Goal: Contribute content: Contribute content

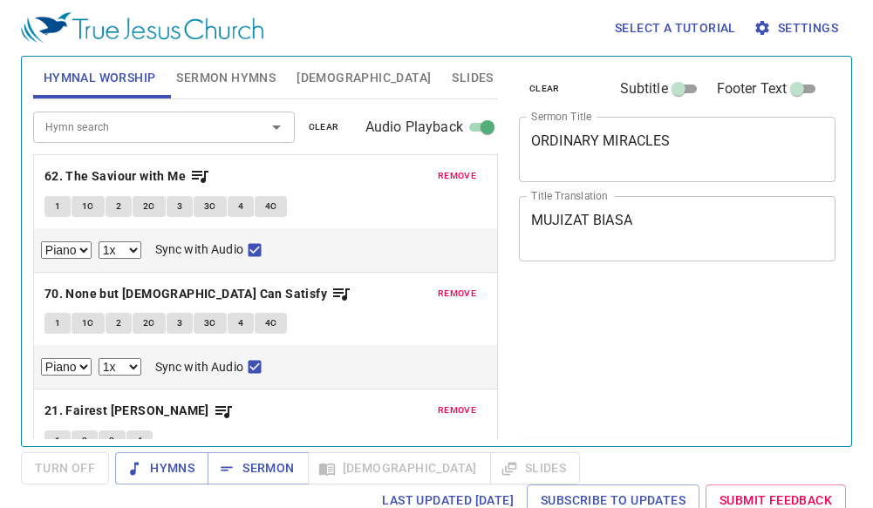
select select "1"
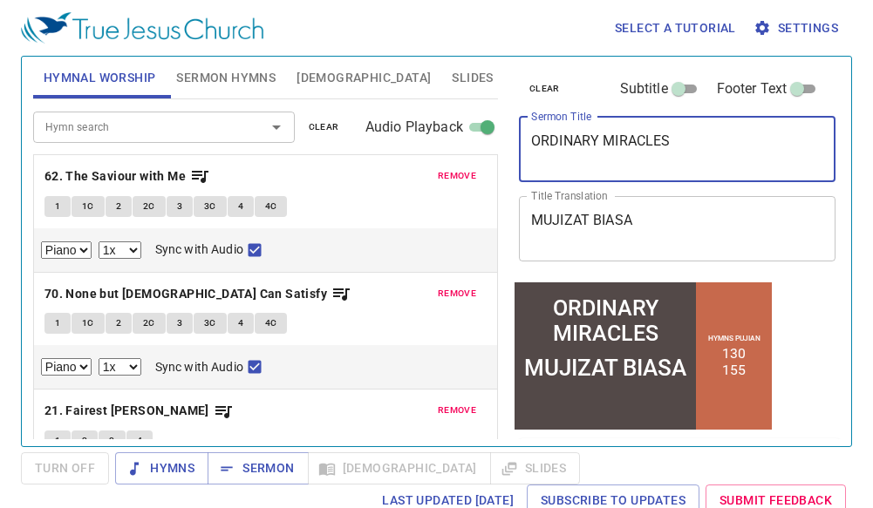
drag, startPoint x: 704, startPoint y: 148, endPoint x: 377, endPoint y: 131, distance: 327.4
click at [377, 131] on div "Hymnal Worship Sermon Hymns Bible Slides Hymn search Hymn search clear Audio Pl…" at bounding box center [436, 245] width 820 height 390
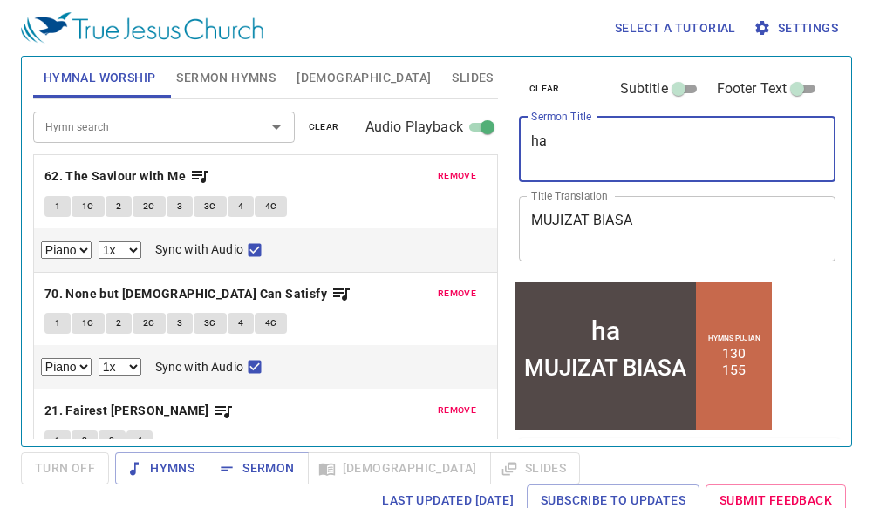
type textarea "h"
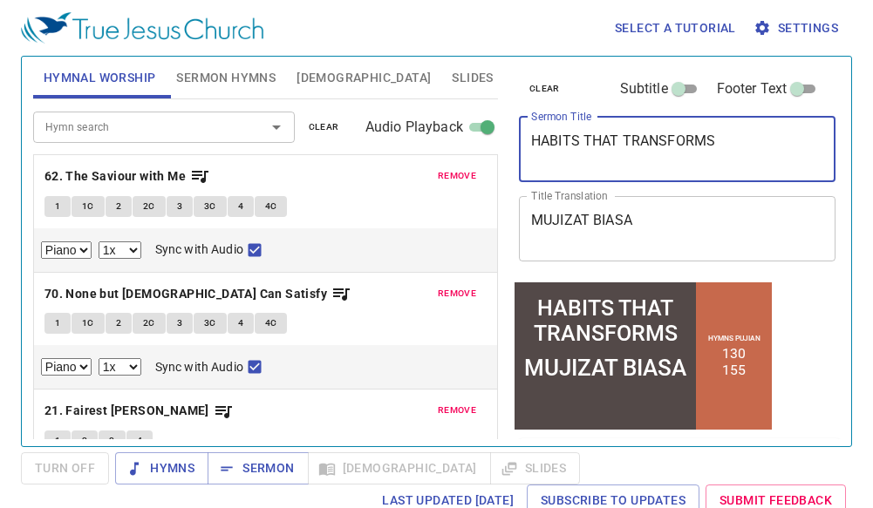
type textarea "HABITS THAT TRANSFORMS"
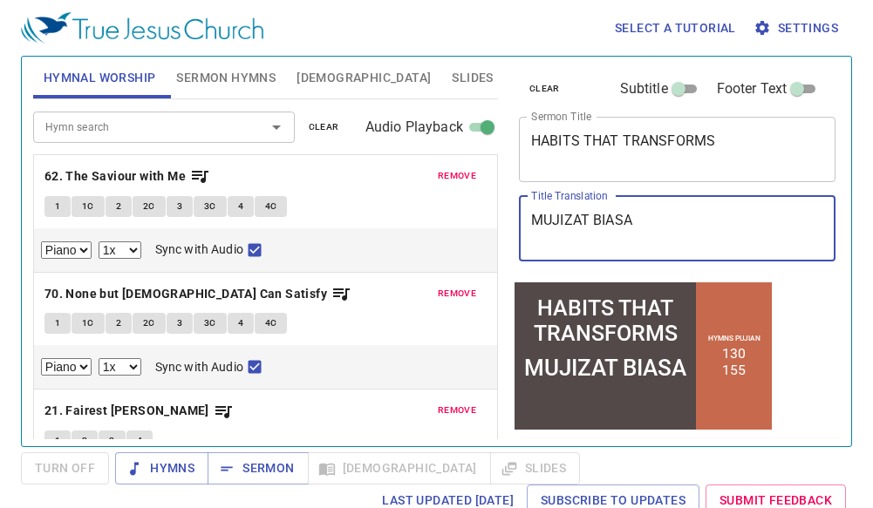
drag, startPoint x: 681, startPoint y: 221, endPoint x: 401, endPoint y: 222, distance: 279.8
click at [401, 222] on div "Hymnal Worship Sermon Hymns Bible Slides Hymn search Hymn search clear Audio Pl…" at bounding box center [436, 245] width 820 height 390
type textarea "H"
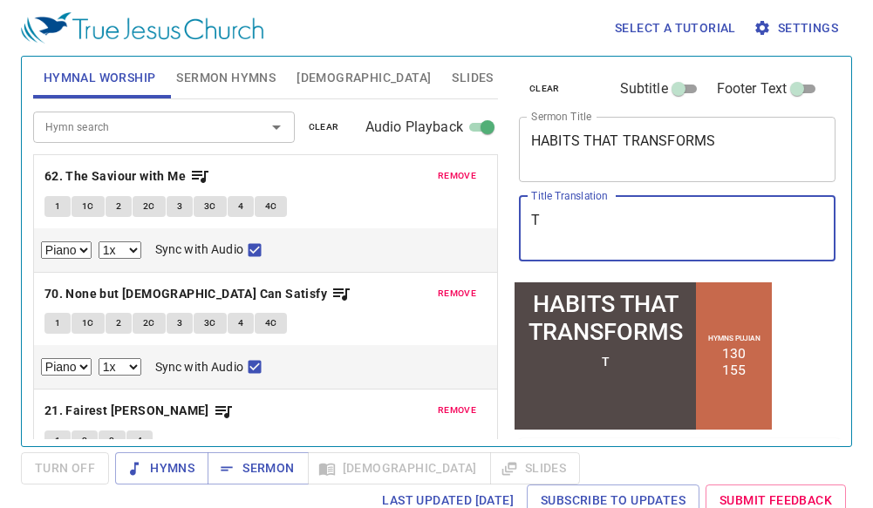
type textarea "TA"
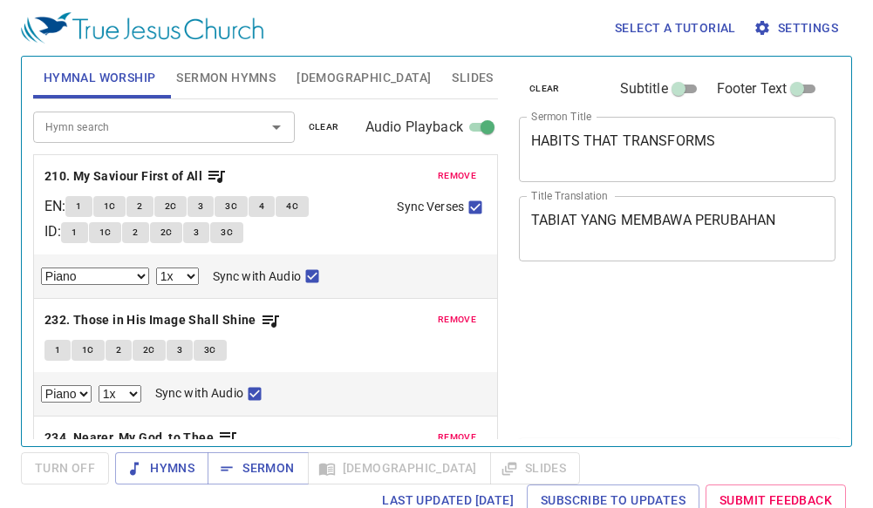
select select "1"
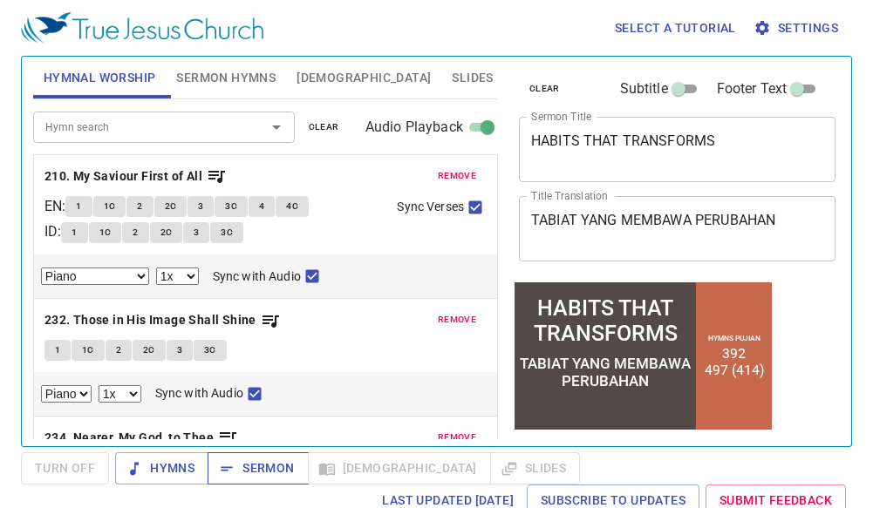
click at [282, 474] on span "Sermon" at bounding box center [257, 469] width 72 height 22
click at [133, 123] on input "Hymn search" at bounding box center [138, 127] width 200 height 20
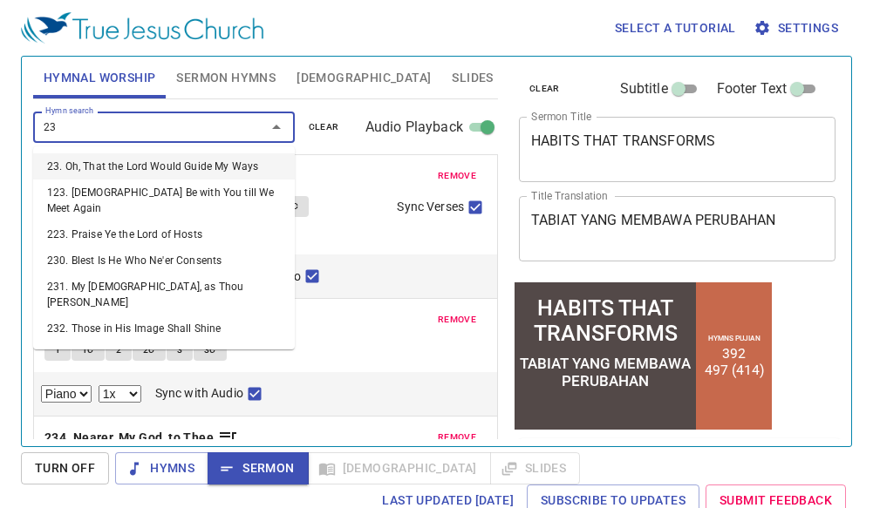
type input "235"
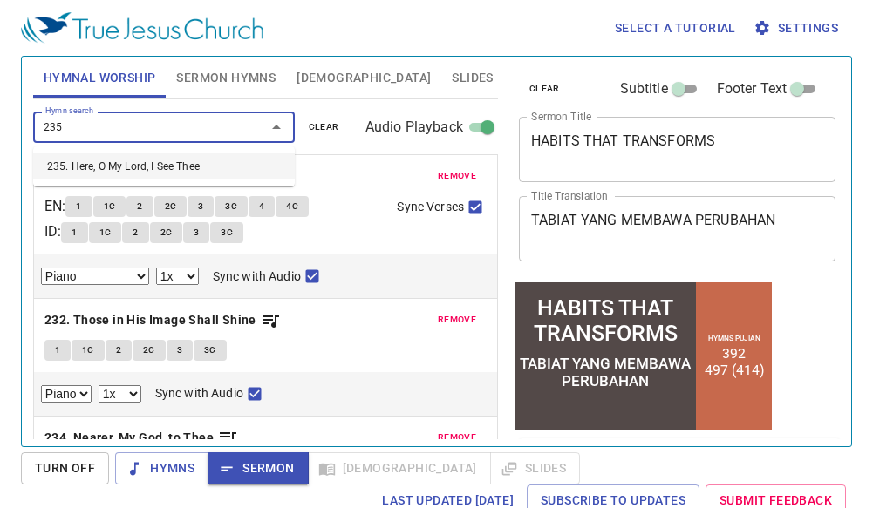
click at [157, 153] on ul "235. Here, O My Lord, I See Thee" at bounding box center [164, 166] width 262 height 40
click at [161, 162] on li "235. Here, O My Lord, I See Thee" at bounding box center [164, 166] width 262 height 26
select select "1"
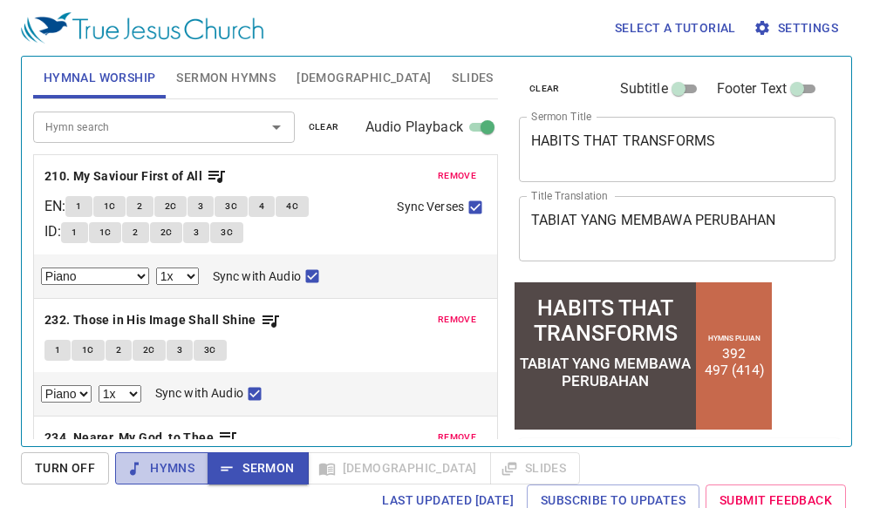
click at [176, 466] on span "Hymns" at bounding box center [161, 469] width 65 height 22
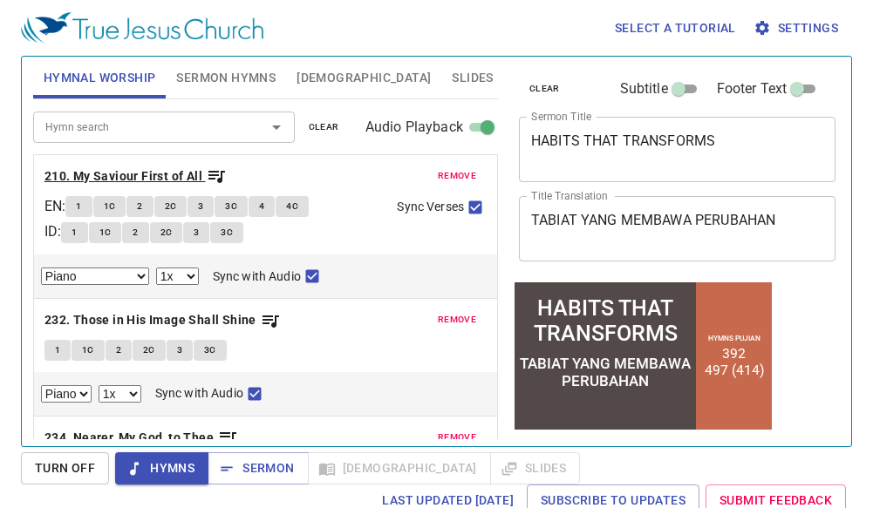
click at [126, 170] on b "210. My Saviour First of All" at bounding box center [123, 177] width 158 height 22
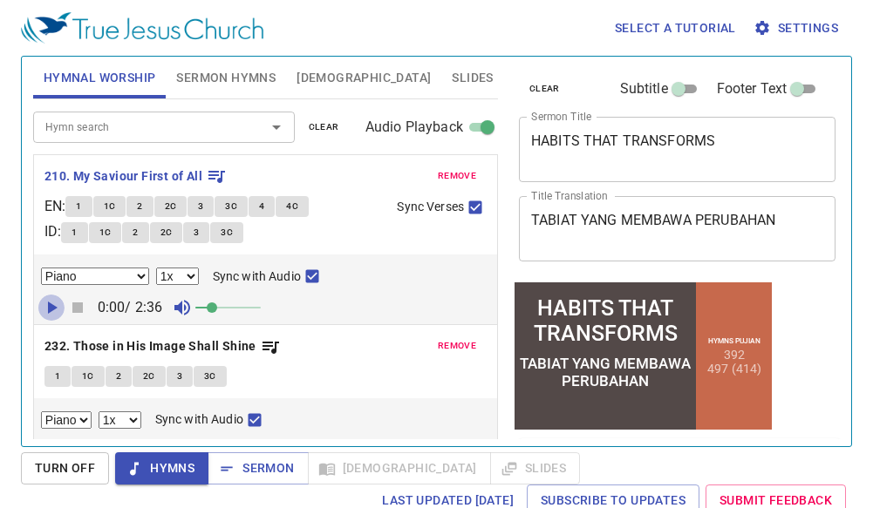
click at [53, 304] on icon "button" at bounding box center [51, 307] width 21 height 21
click at [94, 351] on b "232. Those in His Image Shall Shine" at bounding box center [150, 347] width 212 height 22
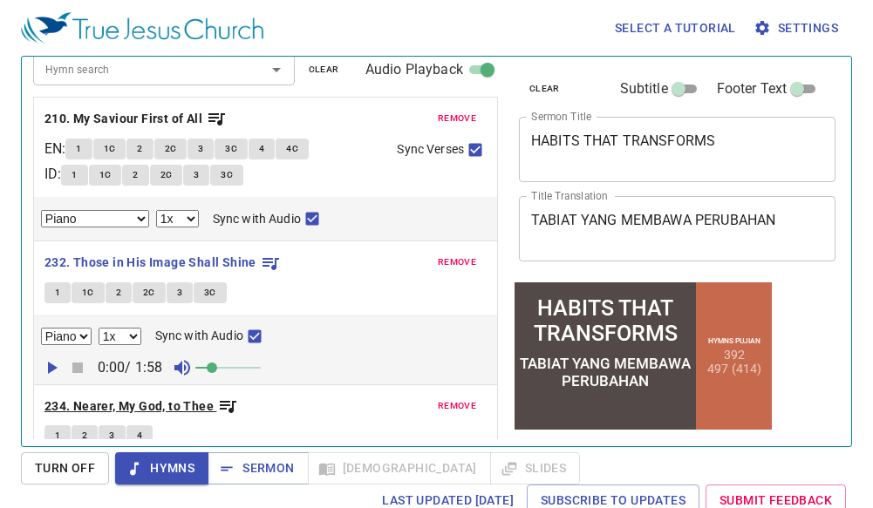
scroll to position [87, 0]
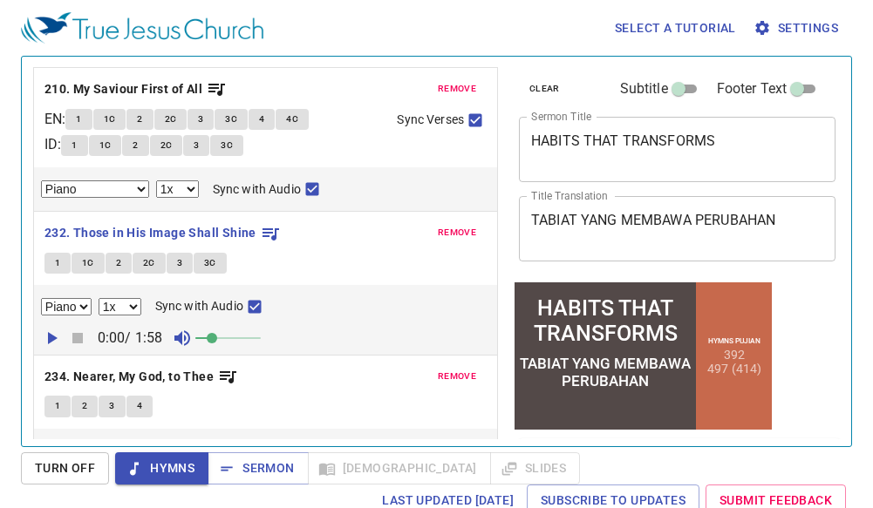
click at [53, 333] on icon "button" at bounding box center [51, 338] width 21 height 21
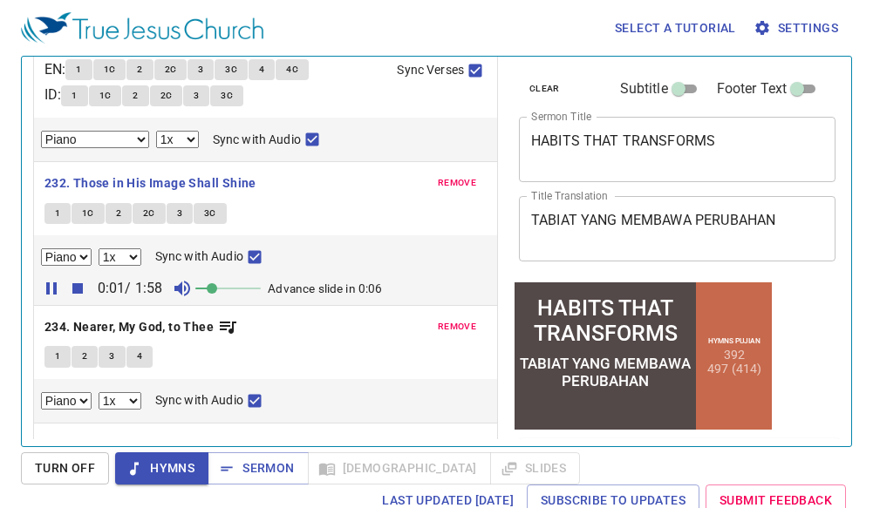
scroll to position [174, 0]
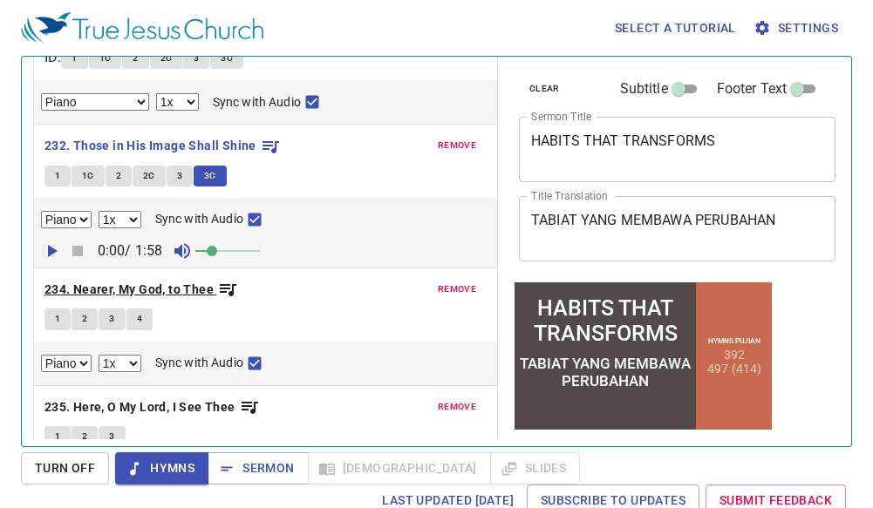
click at [156, 281] on b "234. Nearer, My God, to Thee" at bounding box center [128, 290] width 169 height 22
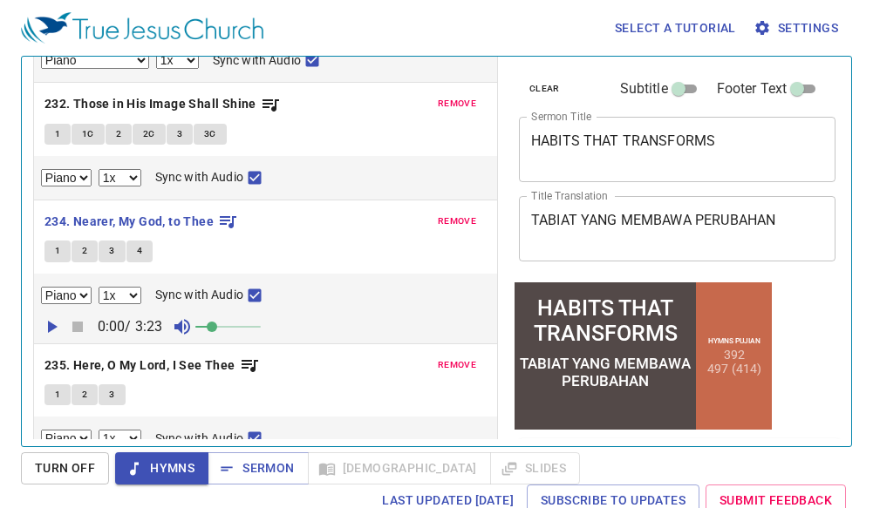
scroll to position [239, 0]
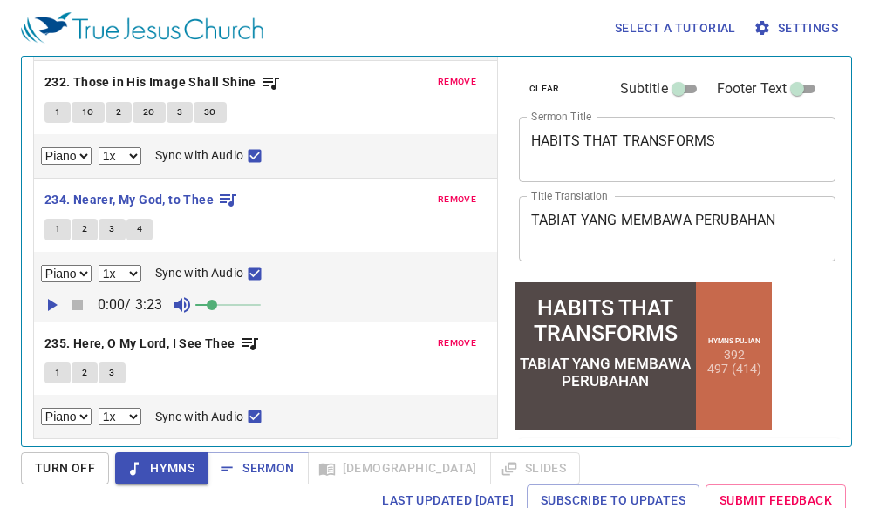
click at [51, 309] on icon "button" at bounding box center [51, 305] width 21 height 21
click at [189, 338] on b "235. Here, O My Lord, I See Thee" at bounding box center [139, 344] width 191 height 22
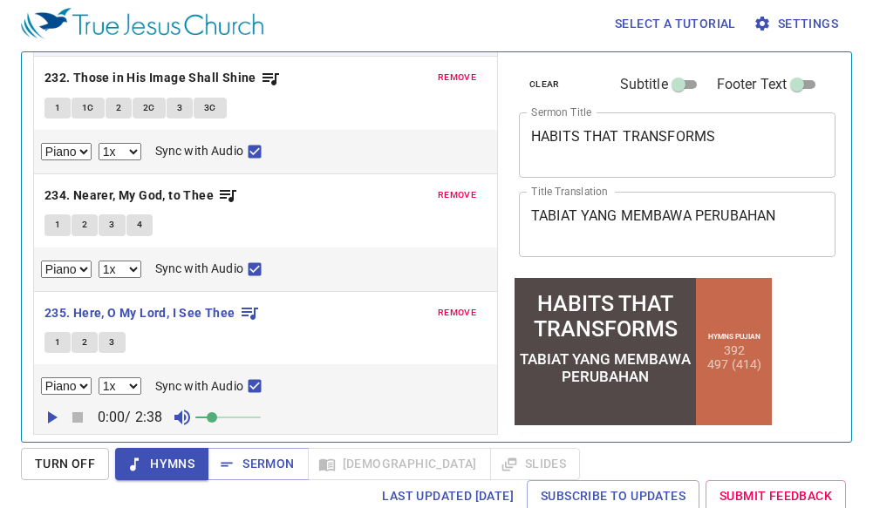
scroll to position [8, 0]
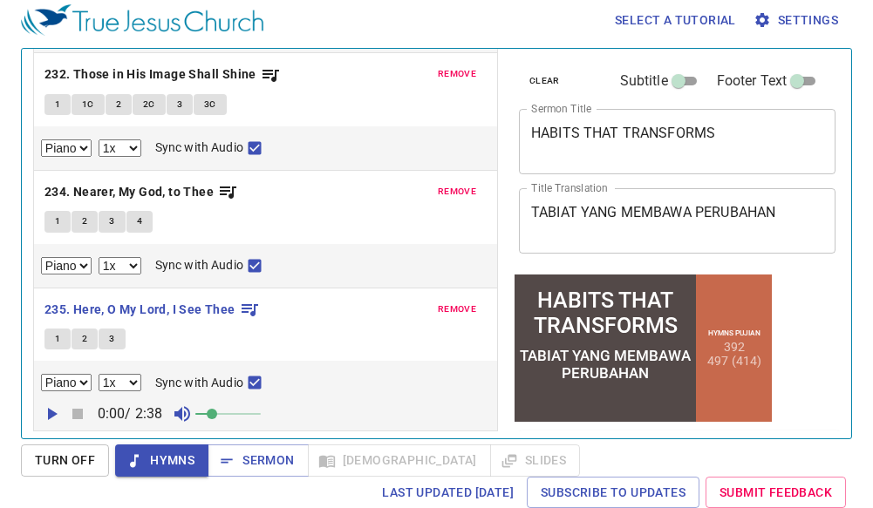
click at [52, 418] on icon "button" at bounding box center [51, 414] width 21 height 21
click at [287, 466] on span "Sermon" at bounding box center [257, 461] width 72 height 22
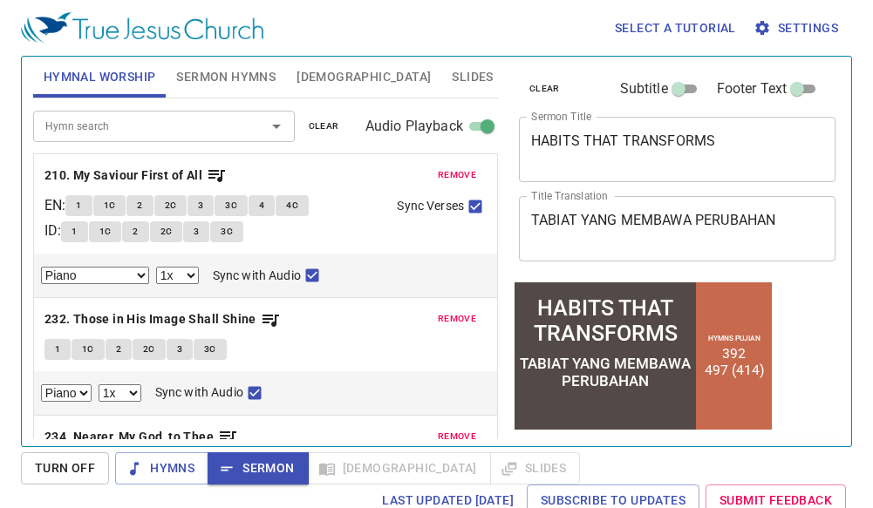
scroll to position [0, 0]
click at [209, 79] on span "Sermon Hymns" at bounding box center [225, 78] width 99 height 22
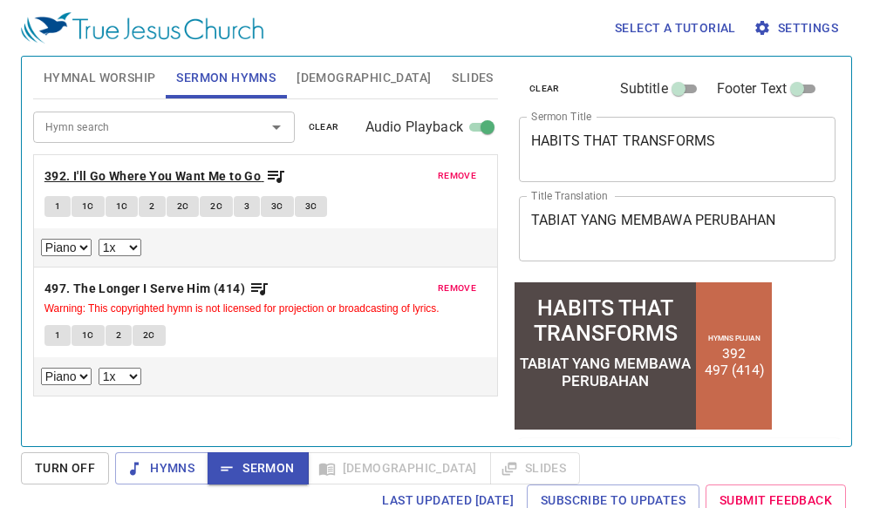
click at [74, 170] on b "392. I'll Go Where You Want Me to Go" at bounding box center [152, 177] width 216 height 22
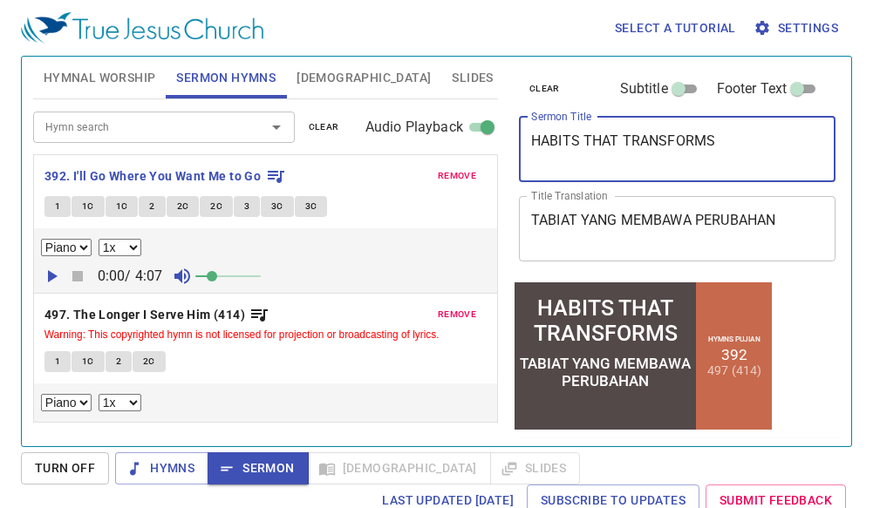
drag, startPoint x: 736, startPoint y: 139, endPoint x: 428, endPoint y: 139, distance: 307.7
click at [428, 139] on div "Hymnal Worship Sermon Hymns Bible Slides Hymn search Hymn search clear Audio Pl…" at bounding box center [436, 245] width 820 height 390
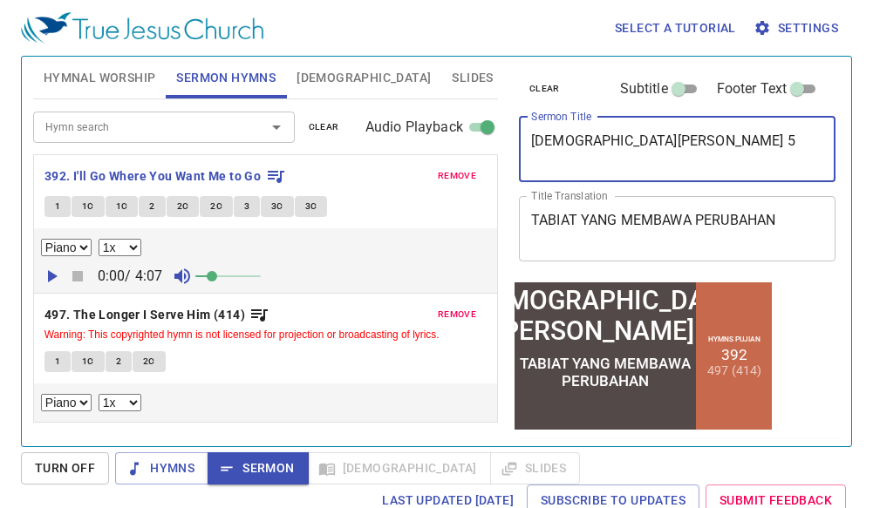
type textarea "[DEMOGRAPHIC_DATA][PERSON_NAME] 5"
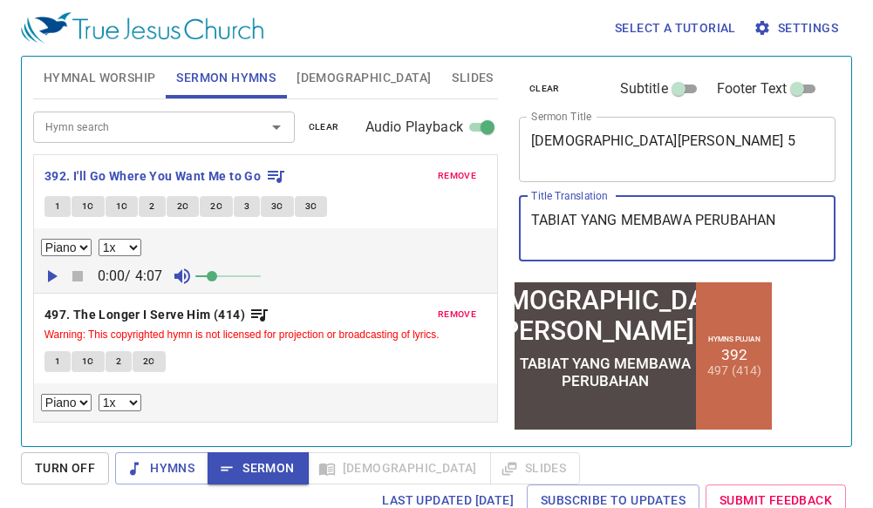
drag, startPoint x: 794, startPoint y: 234, endPoint x: 215, endPoint y: 256, distance: 579.3
click at [215, 256] on div "Hymnal Worship Sermon Hymns Bible Slides Hymn search Hymn search clear Audio Pl…" at bounding box center [436, 245] width 820 height 390
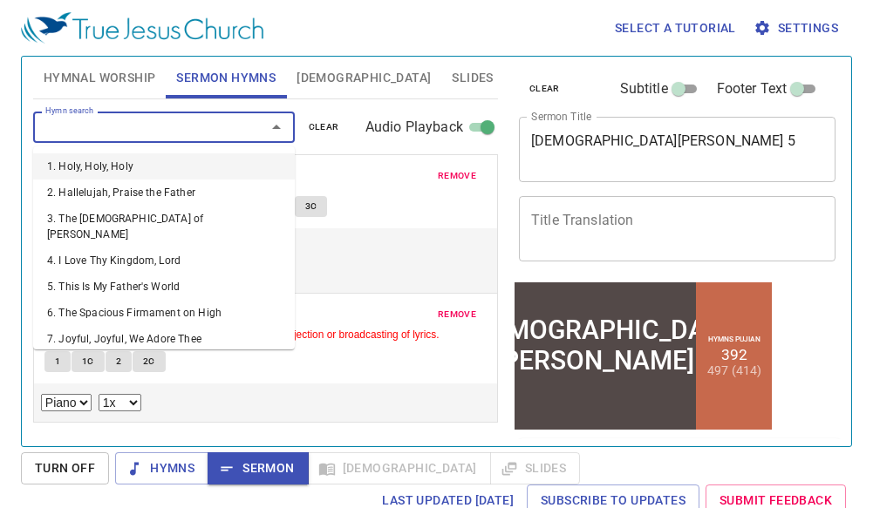
click at [119, 130] on input "Hymn search" at bounding box center [138, 127] width 200 height 20
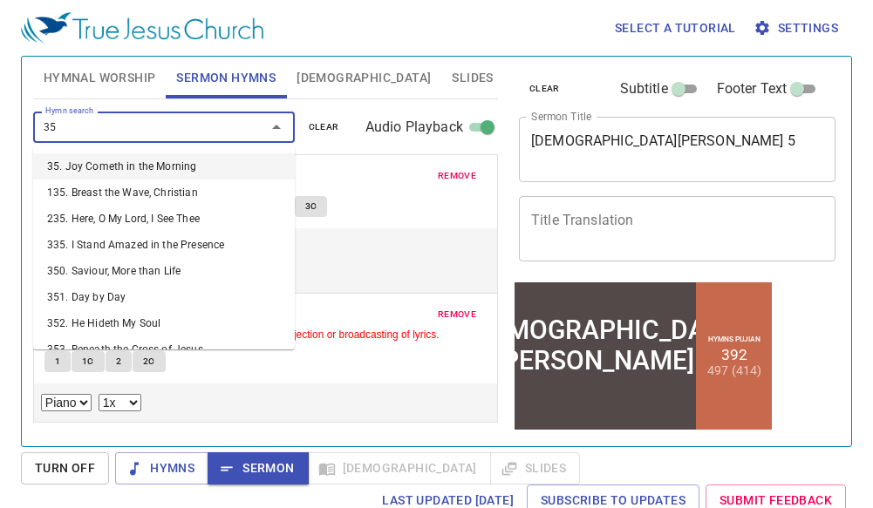
type input "351"
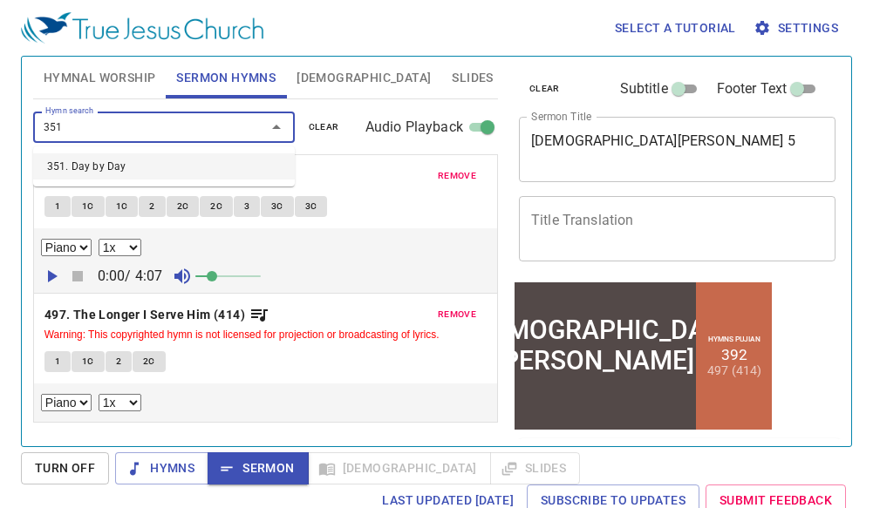
click at [119, 160] on li "351. Day by Day" at bounding box center [164, 166] width 262 height 26
select select "1"
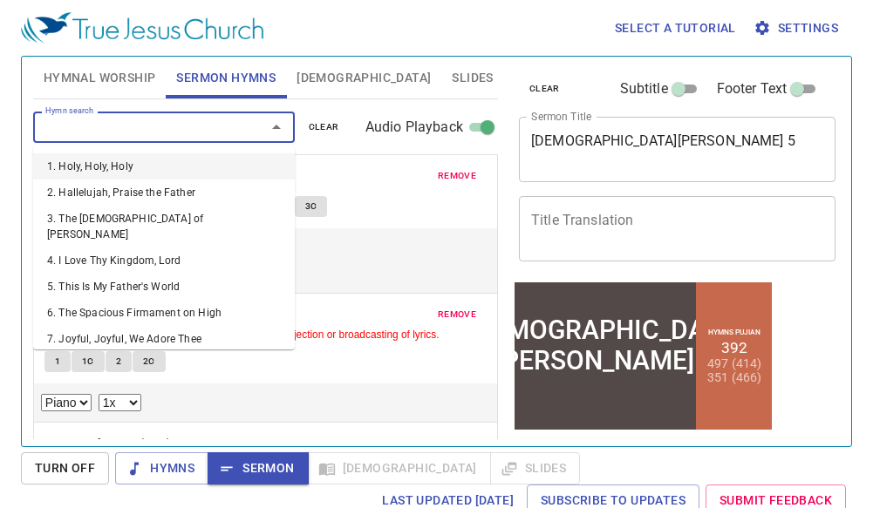
click at [118, 128] on input "Hymn search" at bounding box center [138, 127] width 200 height 20
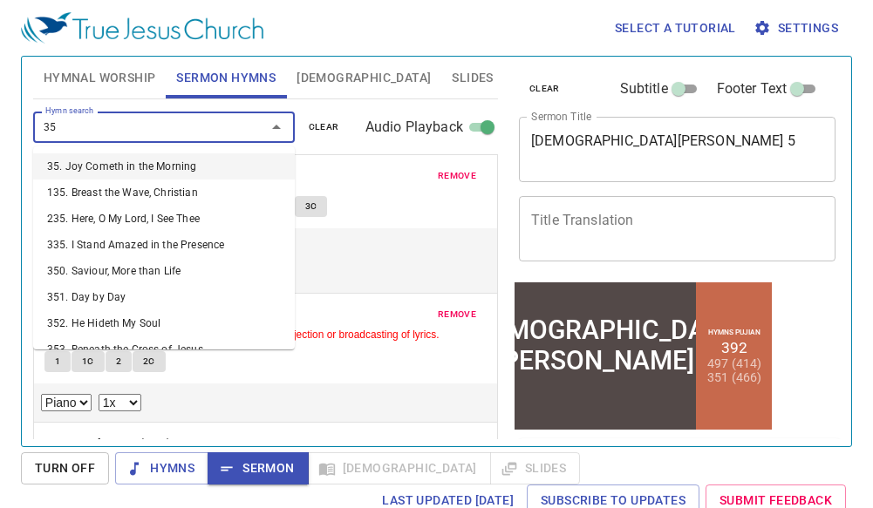
type input "352"
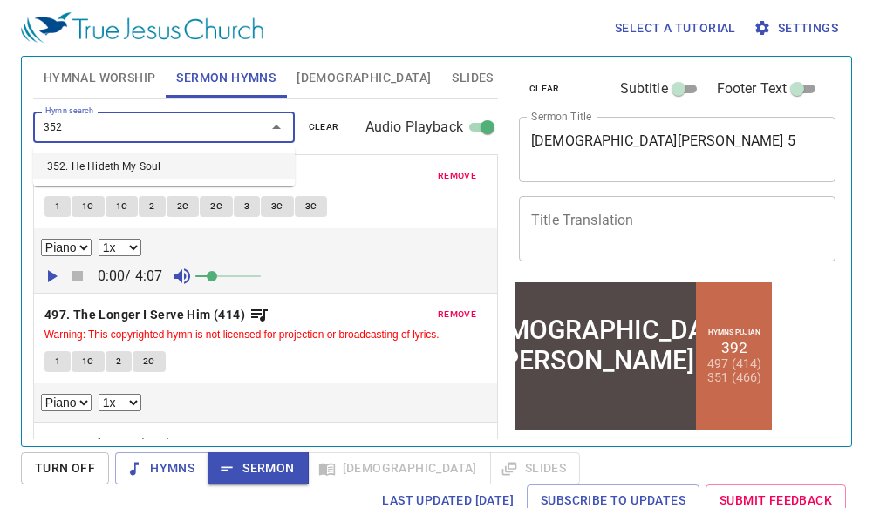
click at [122, 160] on li "352. He Hideth My Soul" at bounding box center [164, 166] width 262 height 26
select select "1"
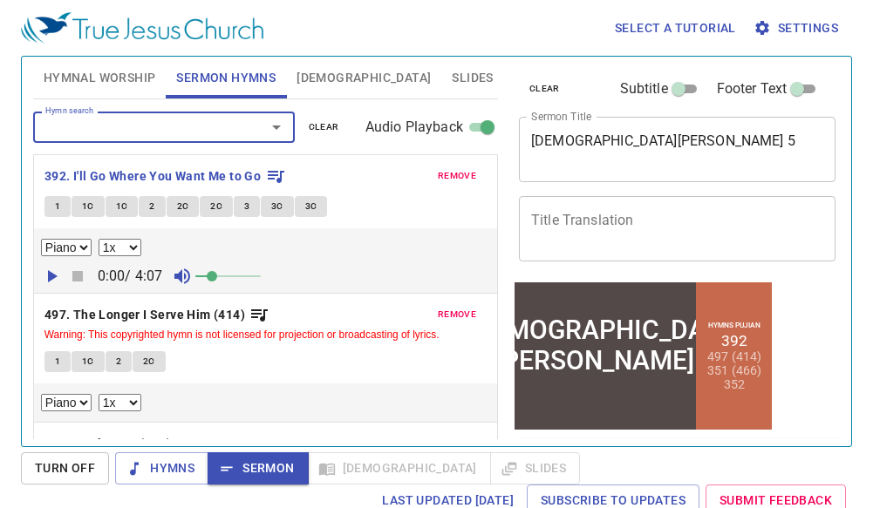
click at [452, 176] on span "remove" at bounding box center [457, 176] width 38 height 16
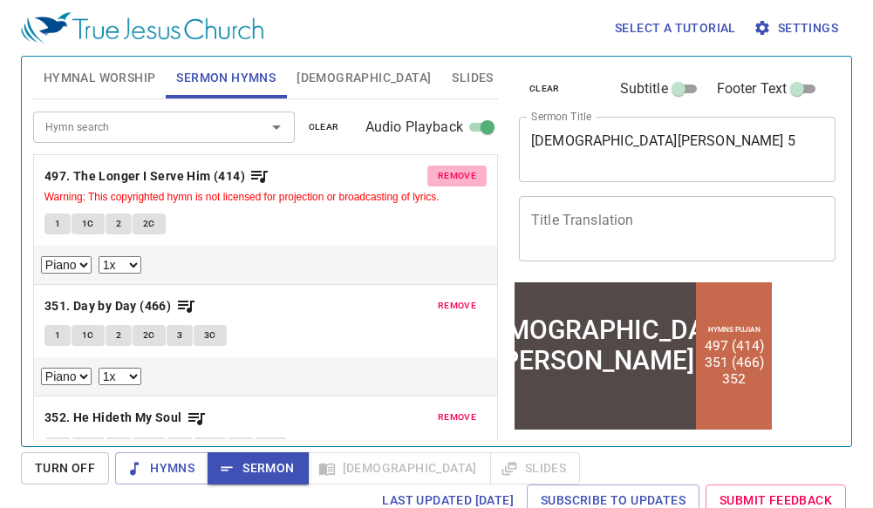
click at [452, 176] on span "remove" at bounding box center [457, 176] width 38 height 16
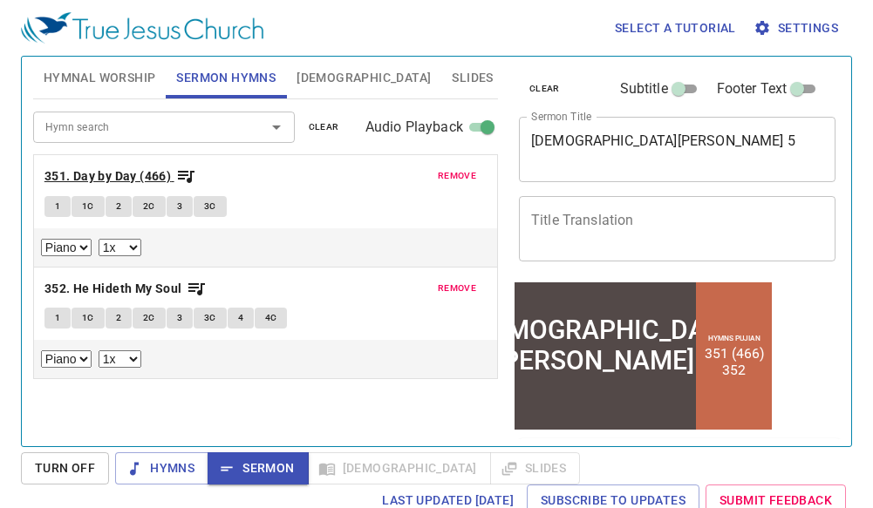
click at [105, 173] on b "351. Day by Day (466)" at bounding box center [107, 177] width 126 height 22
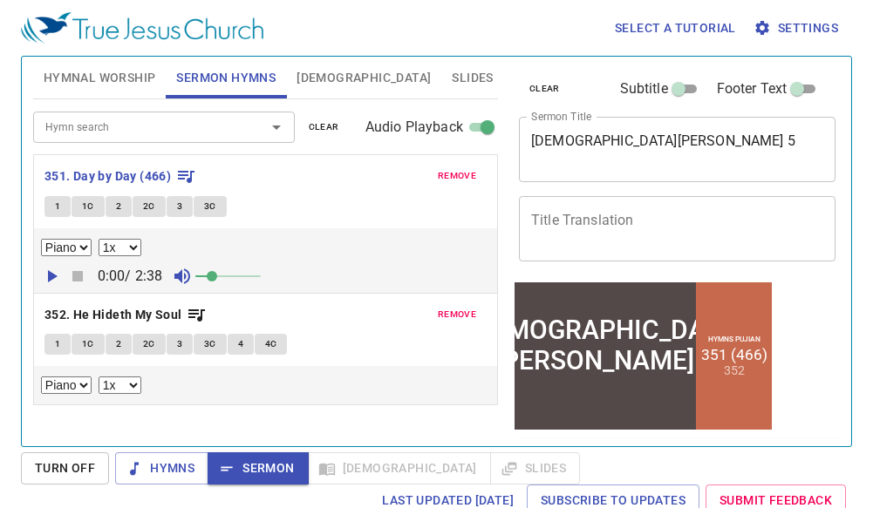
click at [49, 278] on icon "button" at bounding box center [53, 276] width 10 height 12
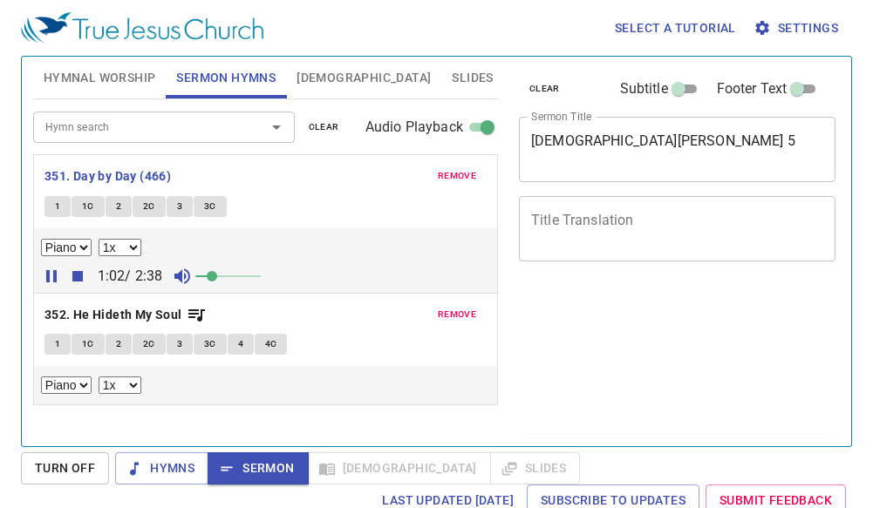
select select "1"
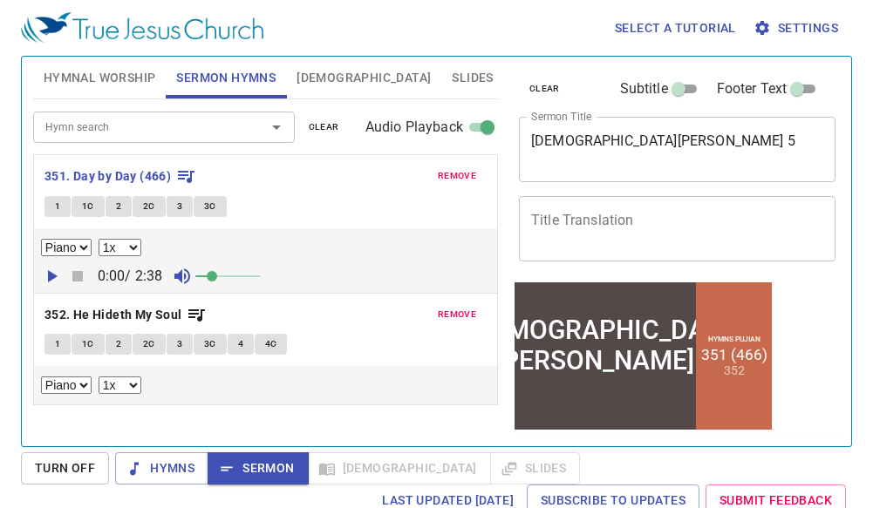
click at [271, 476] on span "Sermon" at bounding box center [257, 469] width 72 height 22
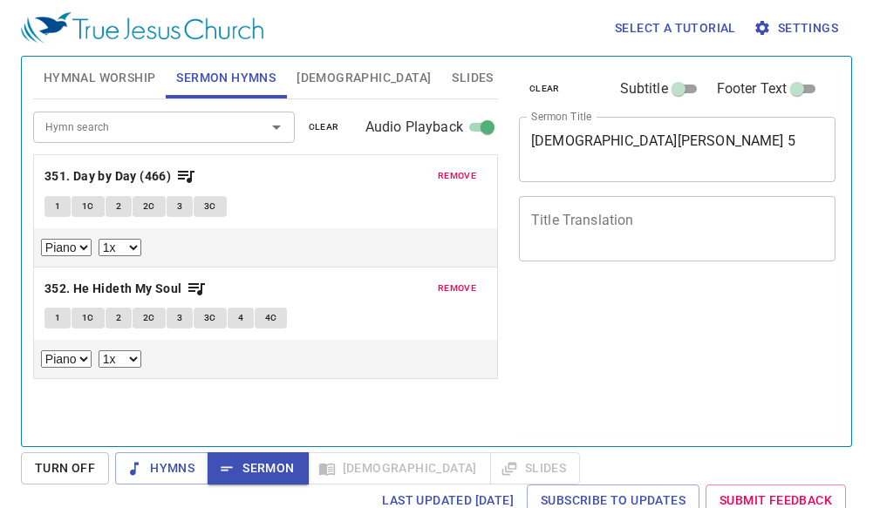
select select "1"
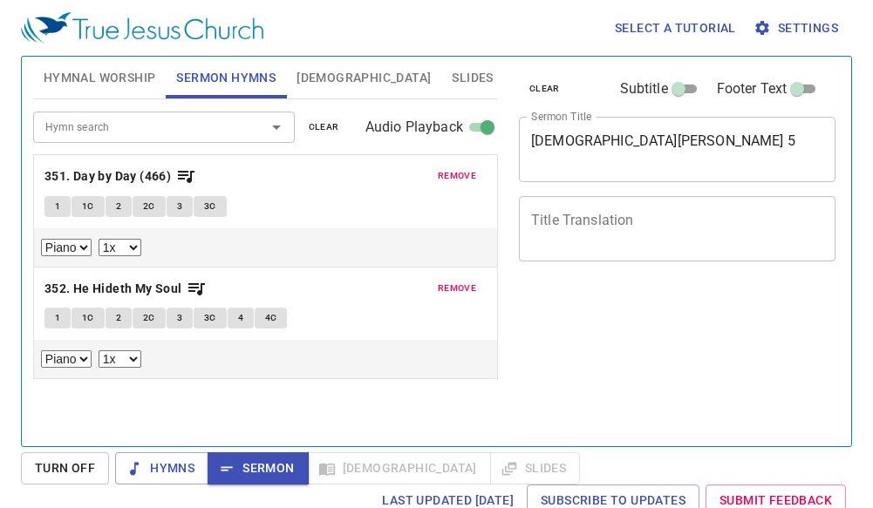
select select "1"
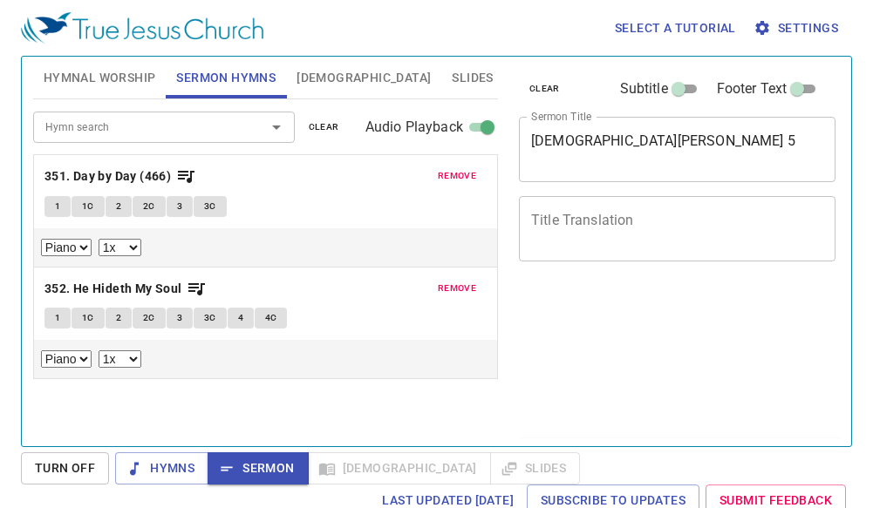
select select "1"
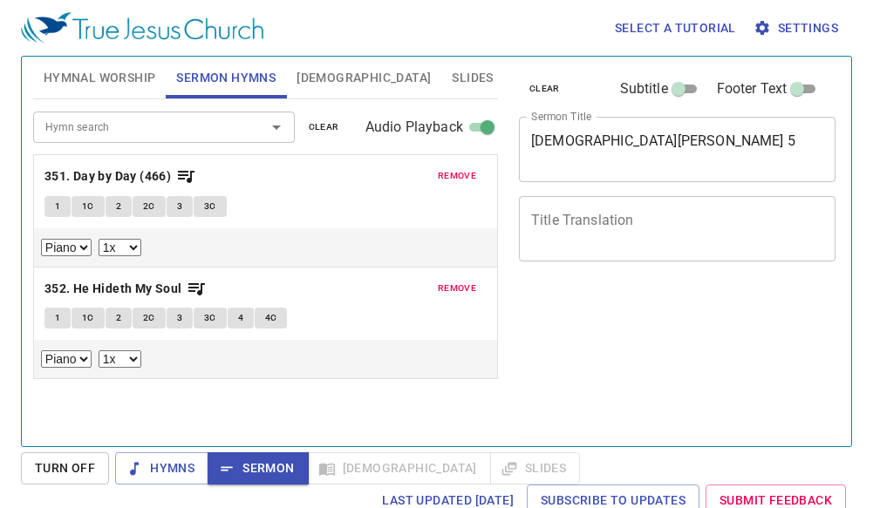
select select "1"
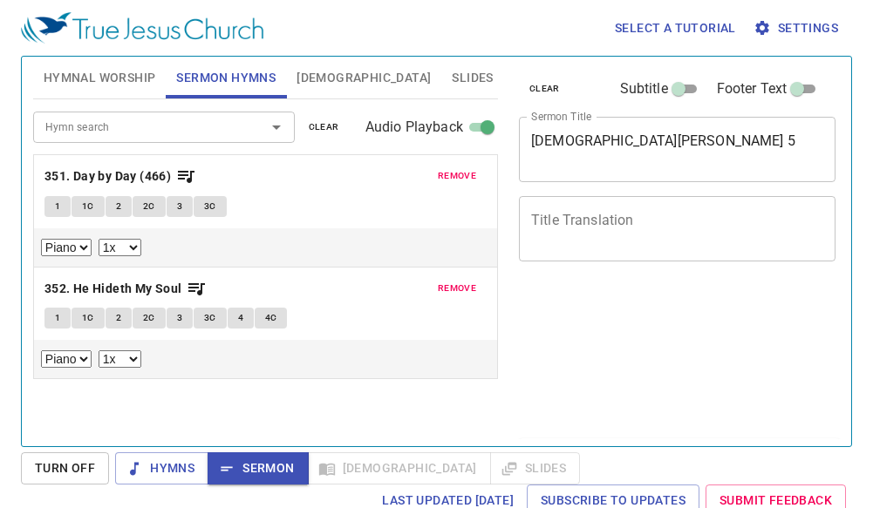
select select "1"
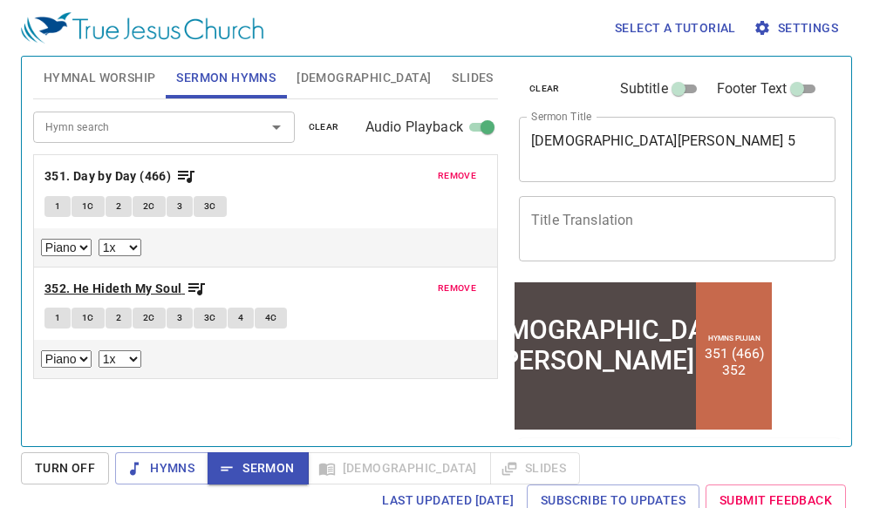
click at [62, 295] on b "352. He Hideth My Soul" at bounding box center [113, 289] width 138 height 22
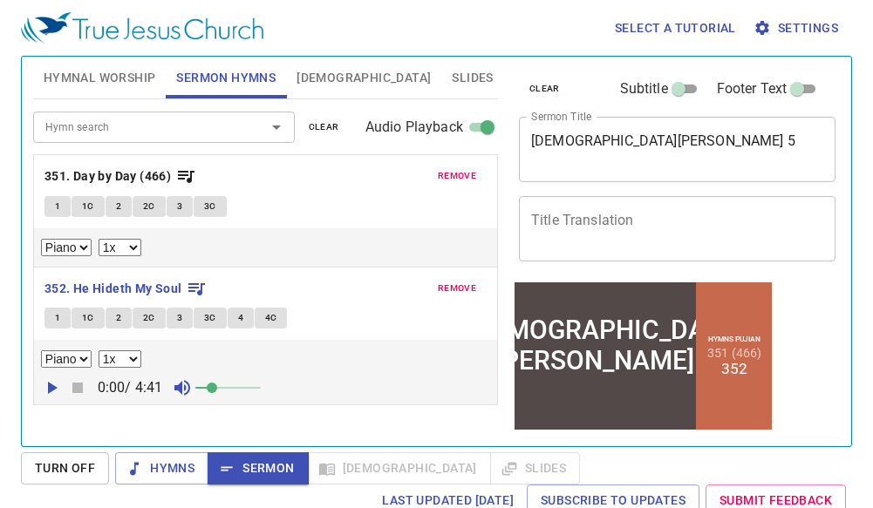
click at [50, 398] on icon "button" at bounding box center [51, 387] width 21 height 21
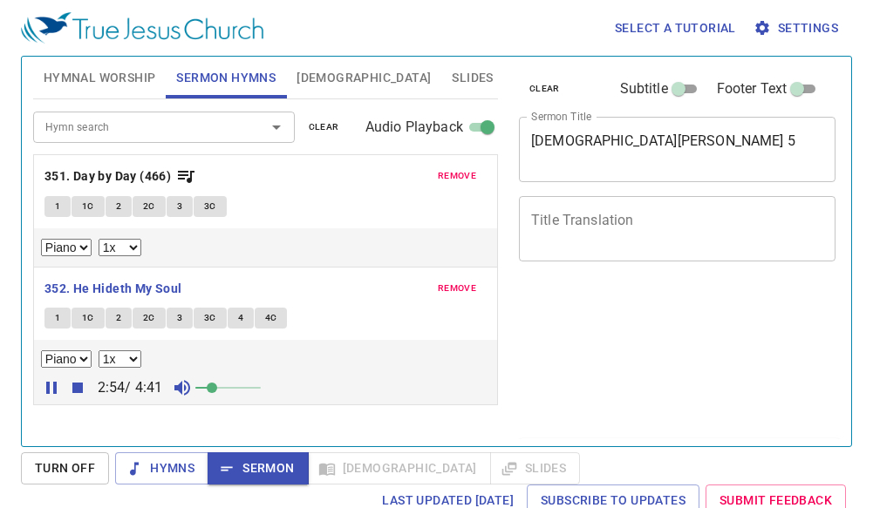
select select "1"
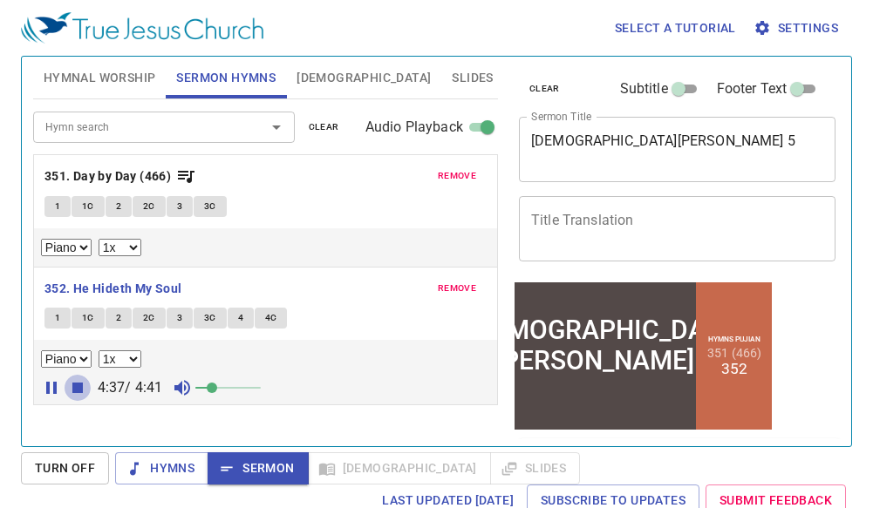
click at [75, 385] on icon "button" at bounding box center [77, 388] width 10 height 10
click at [248, 465] on span "Sermon" at bounding box center [257, 469] width 72 height 22
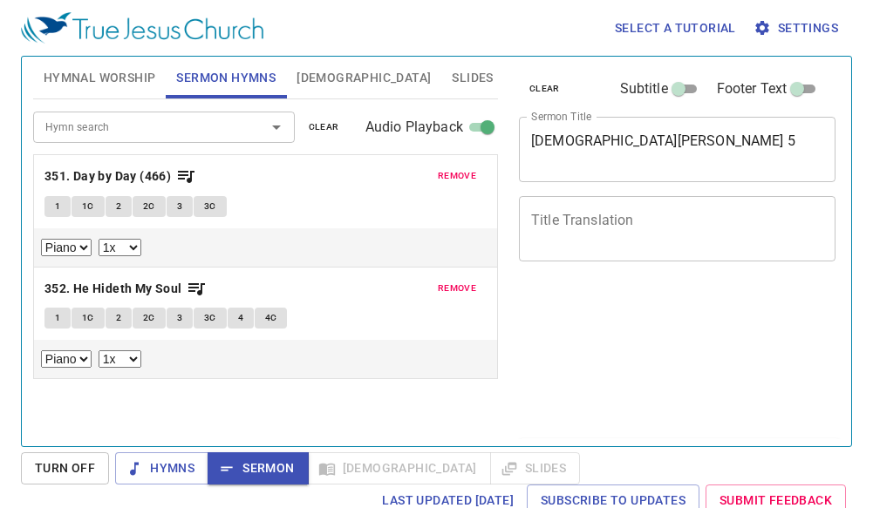
select select "1"
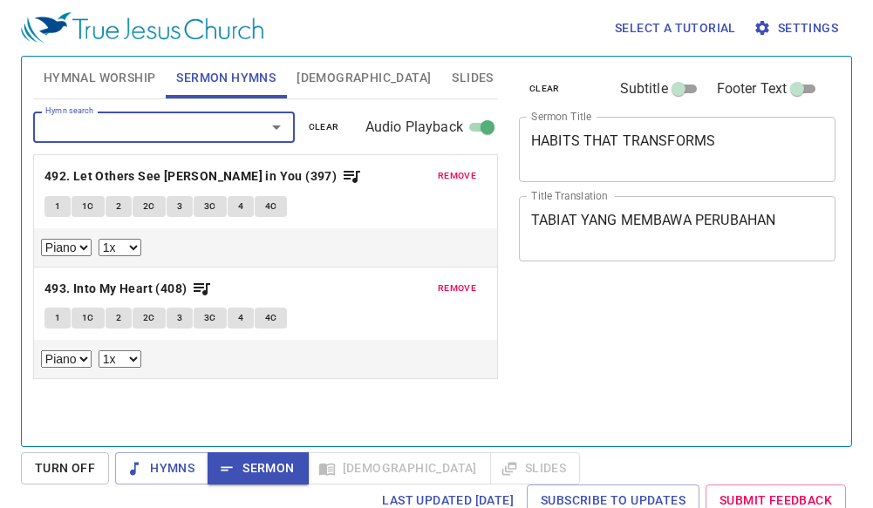
select select "1"
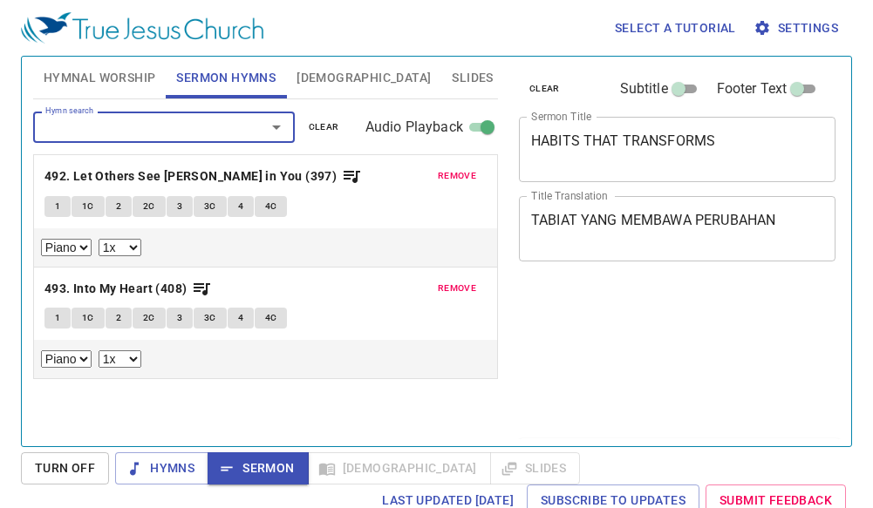
select select "1"
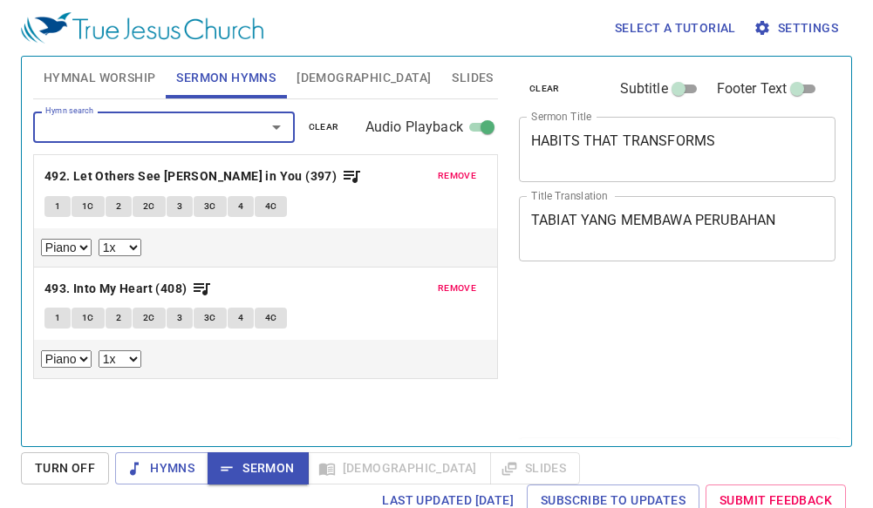
select select "1"
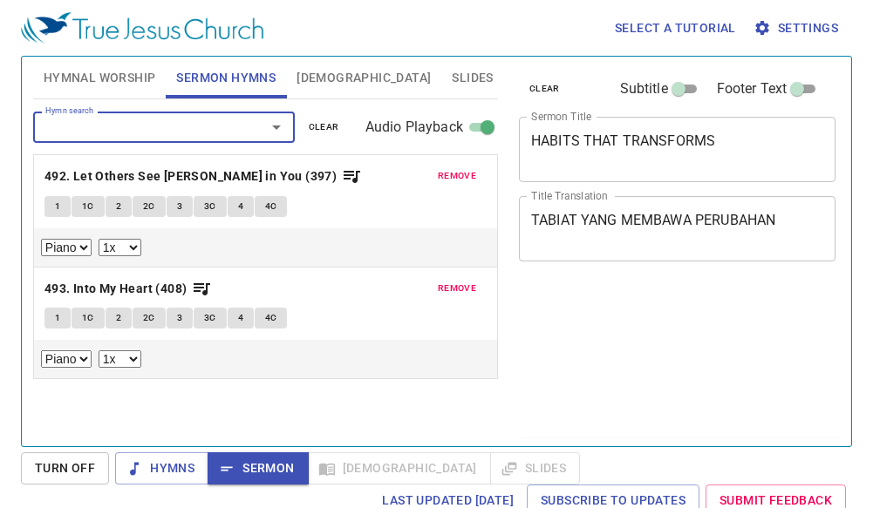
select select "1"
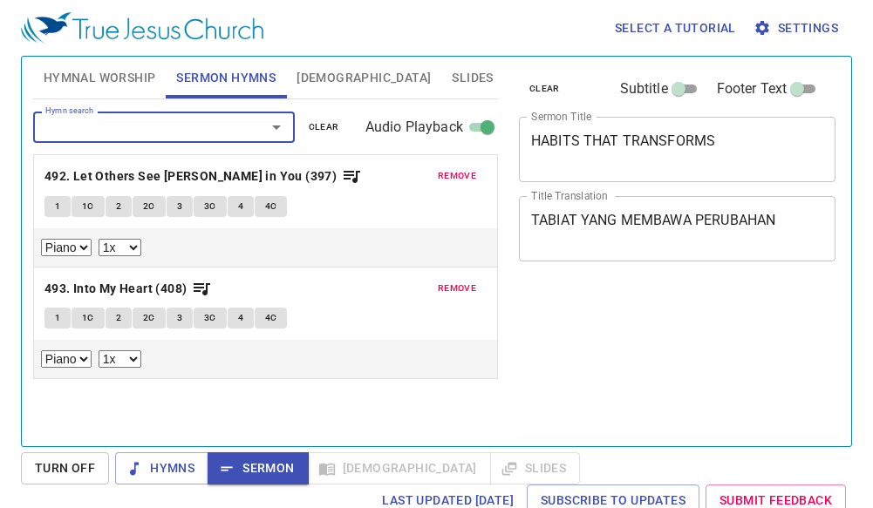
select select "1"
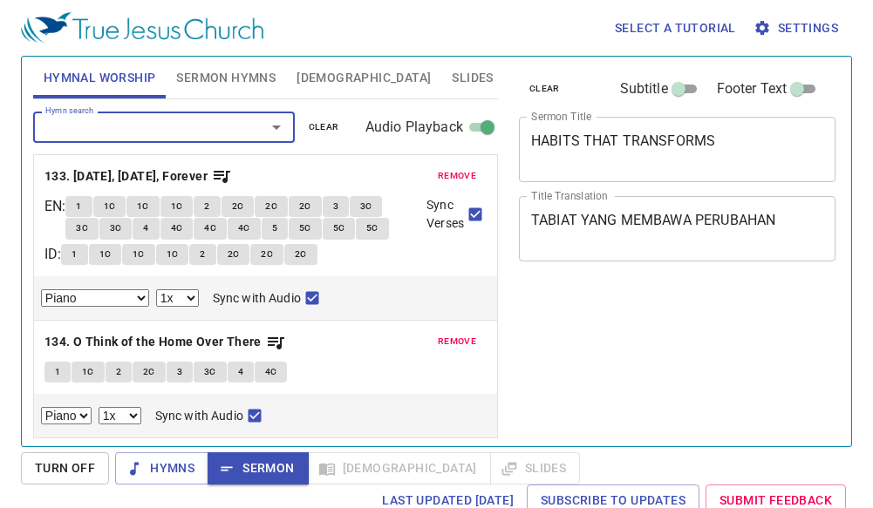
select select "1"
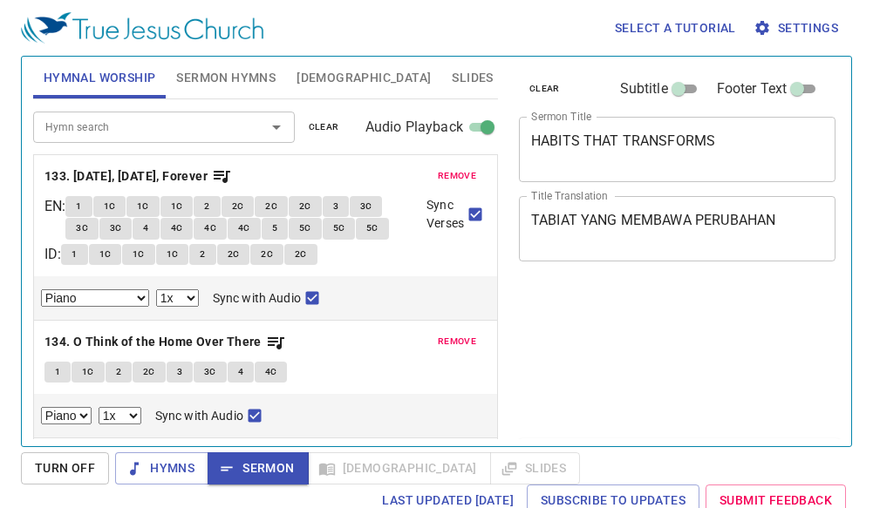
select select "1"
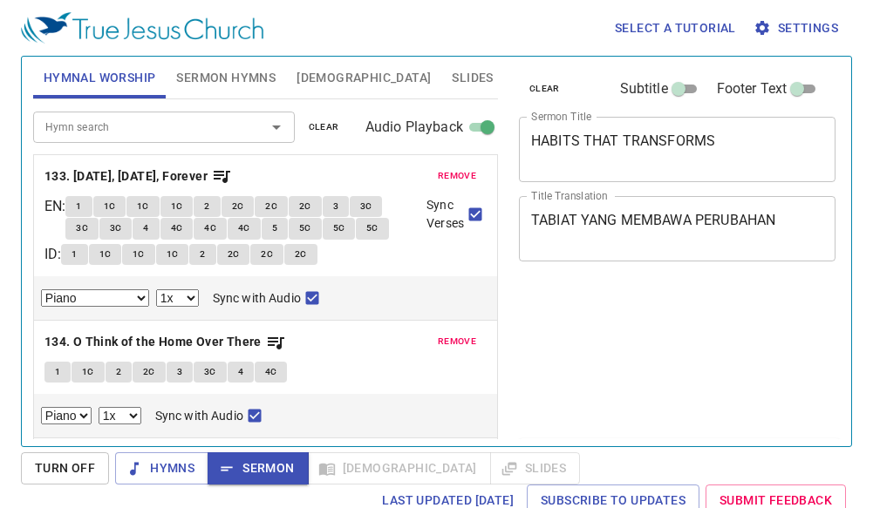
select select "1"
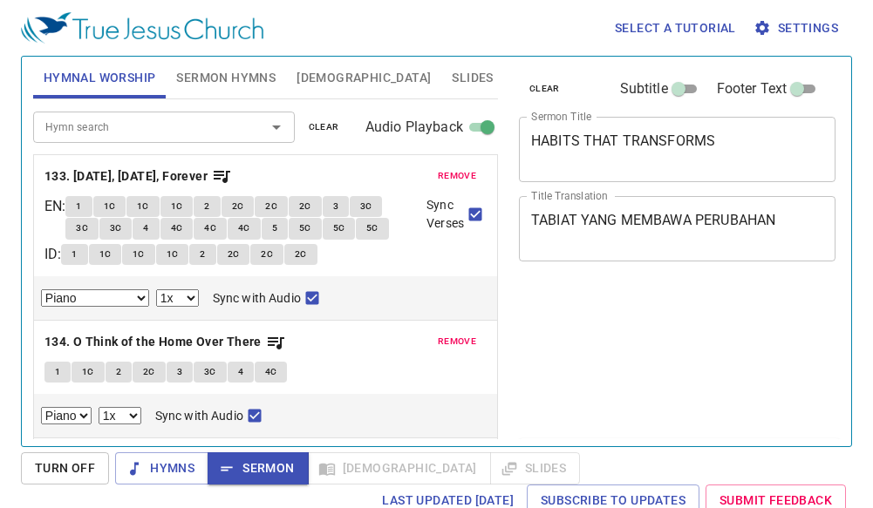
select select "1"
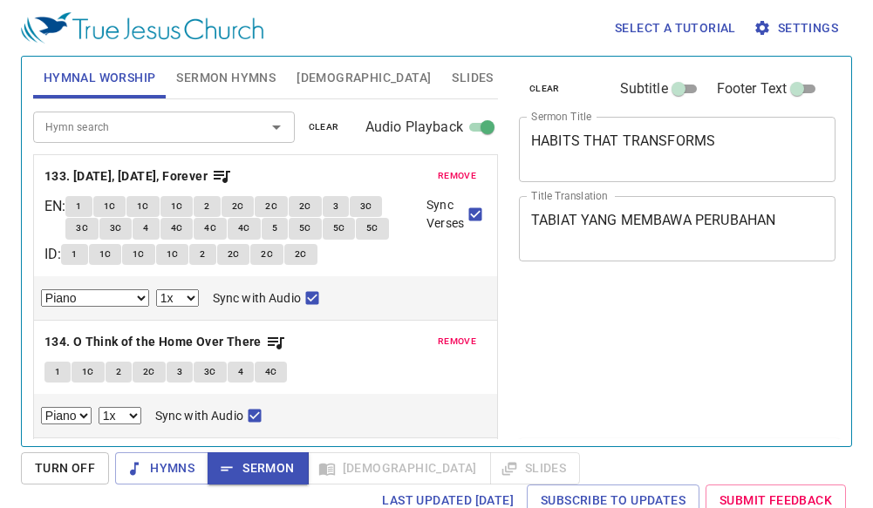
select select "1"
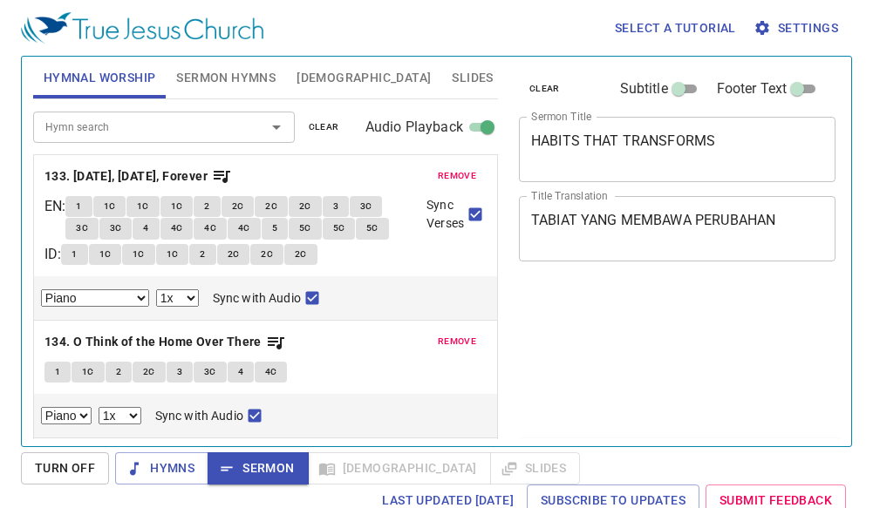
select select "1"
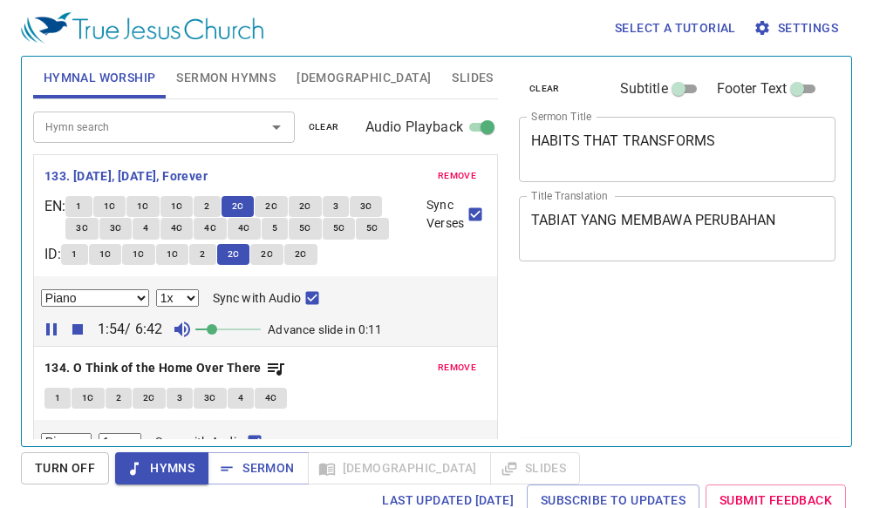
select select "1"
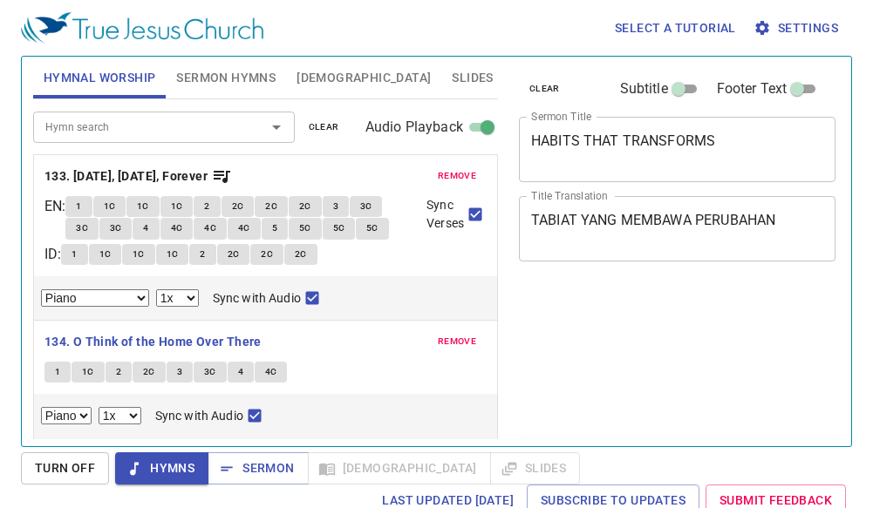
select select "1"
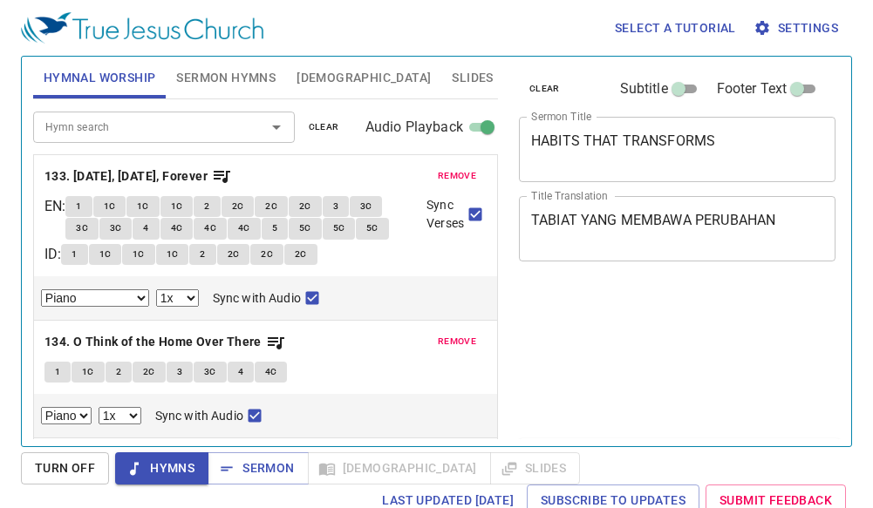
select select "1"
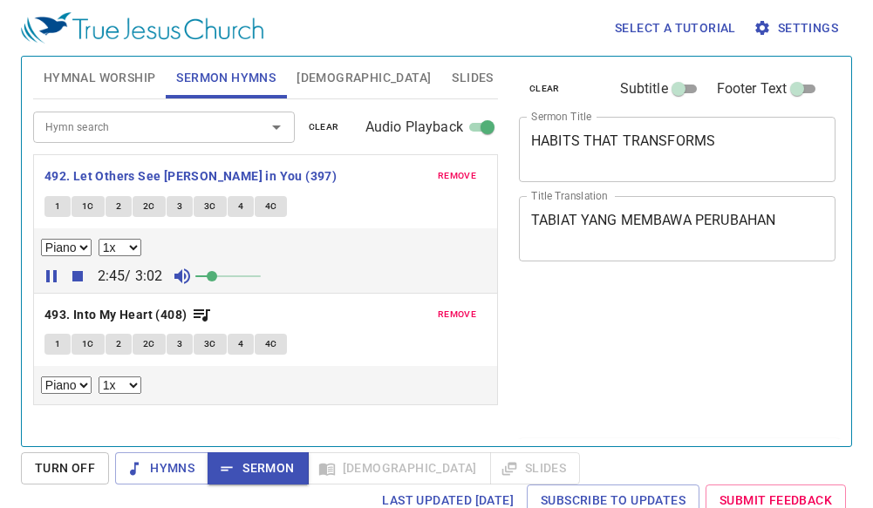
select select "1"
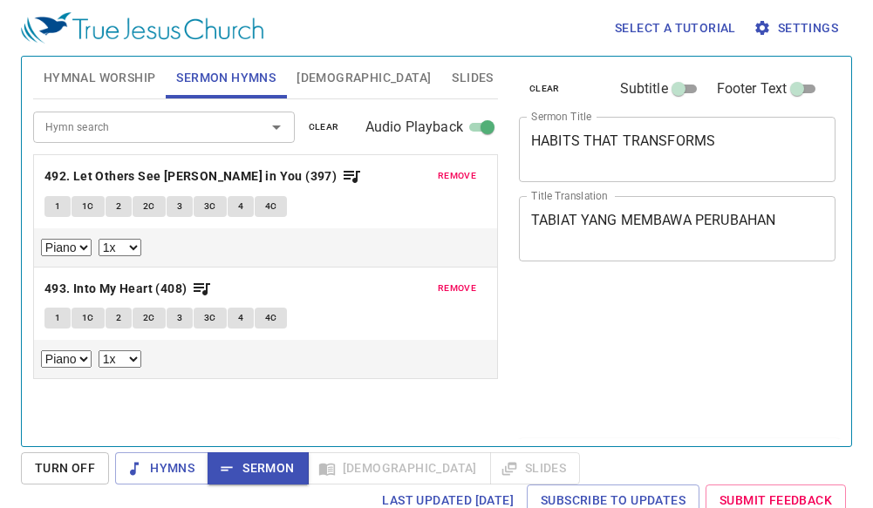
select select "1"
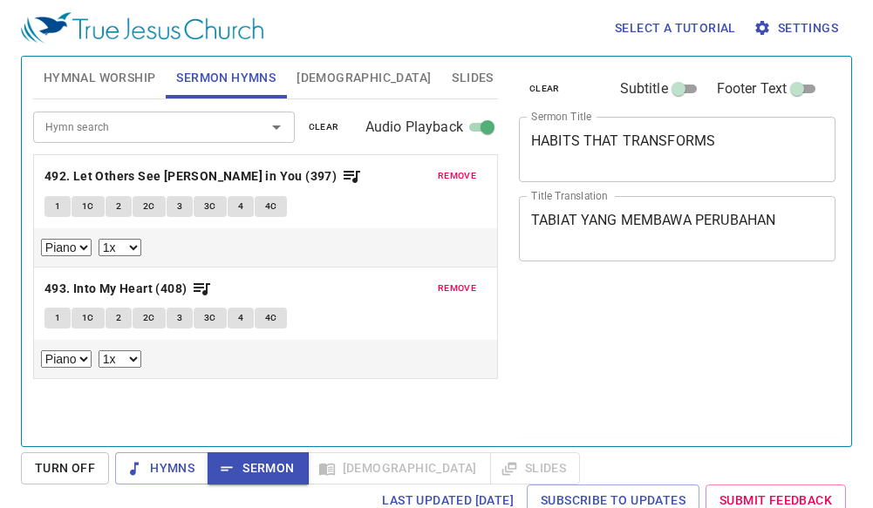
select select "1"
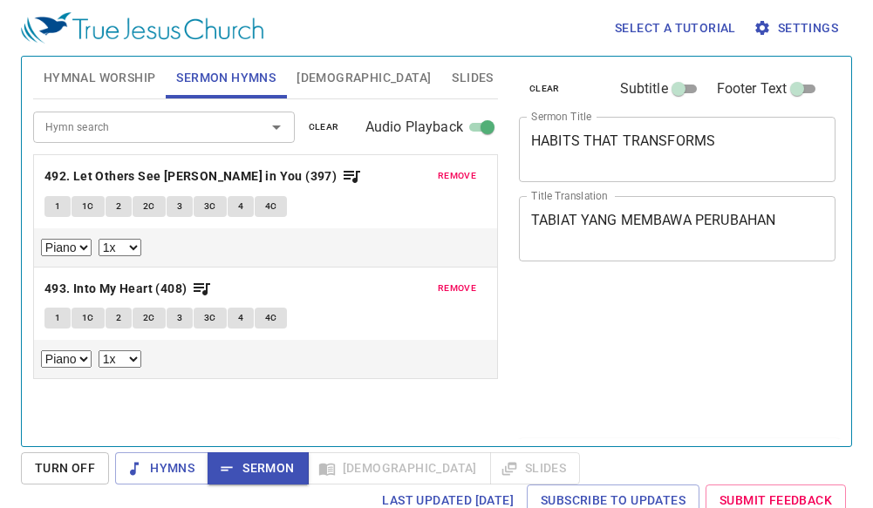
select select "1"
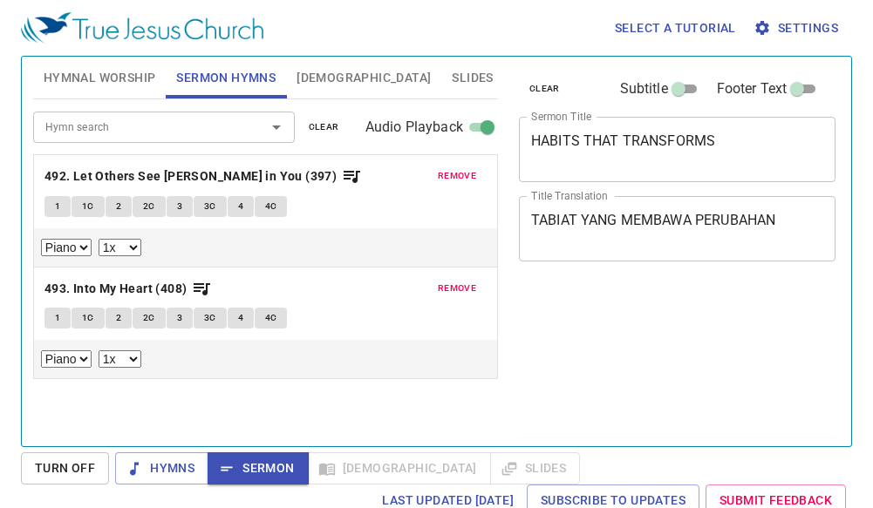
select select "1"
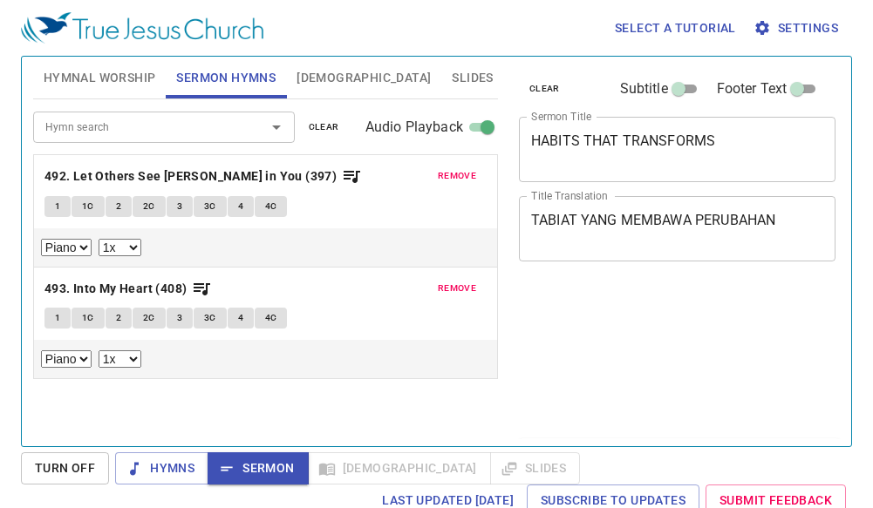
select select "1"
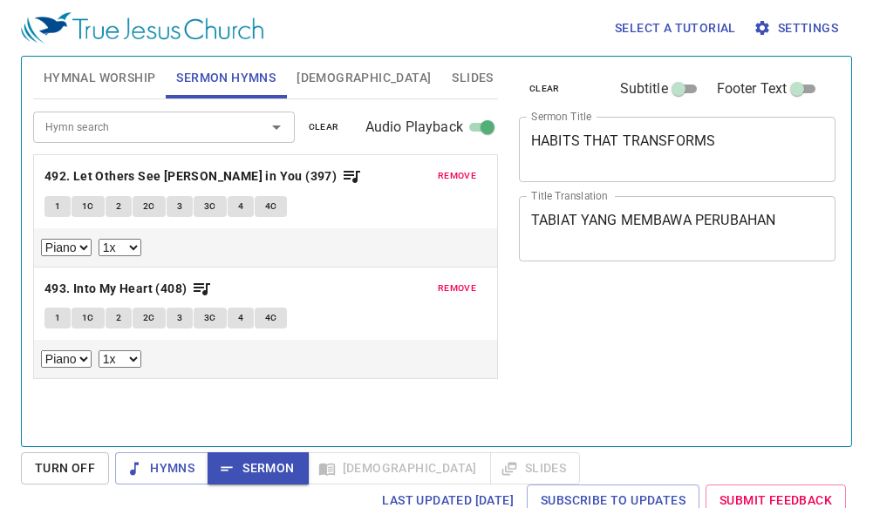
select select "1"
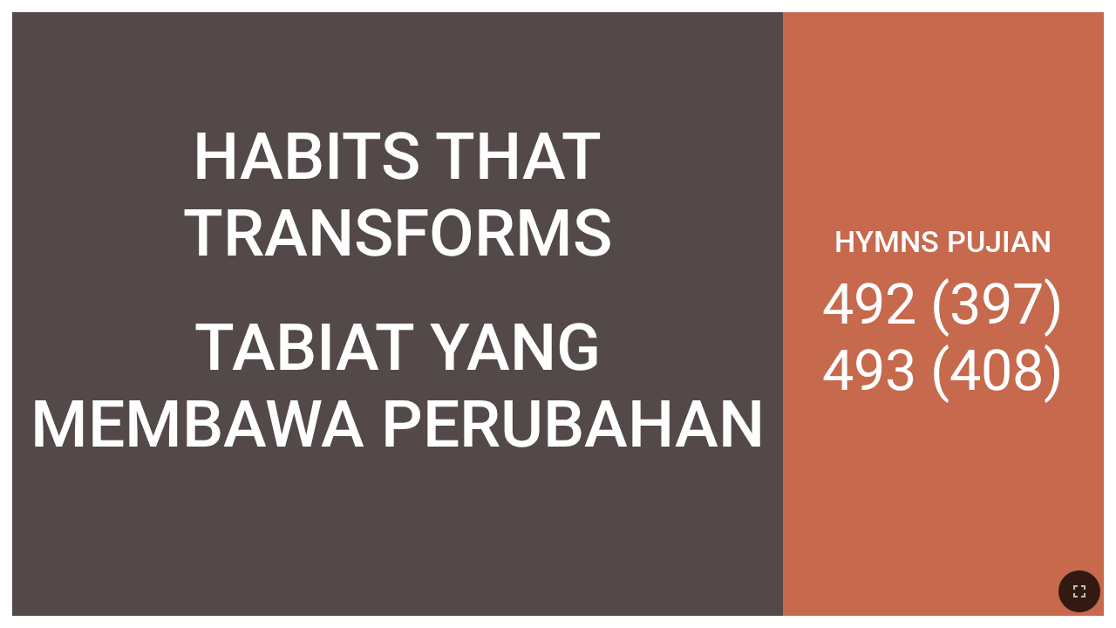
click at [125, 179] on div "HABITS THAT TRANSFORMS" at bounding box center [396, 194] width 745 height 153
